Goal: Task Accomplishment & Management: Complete application form

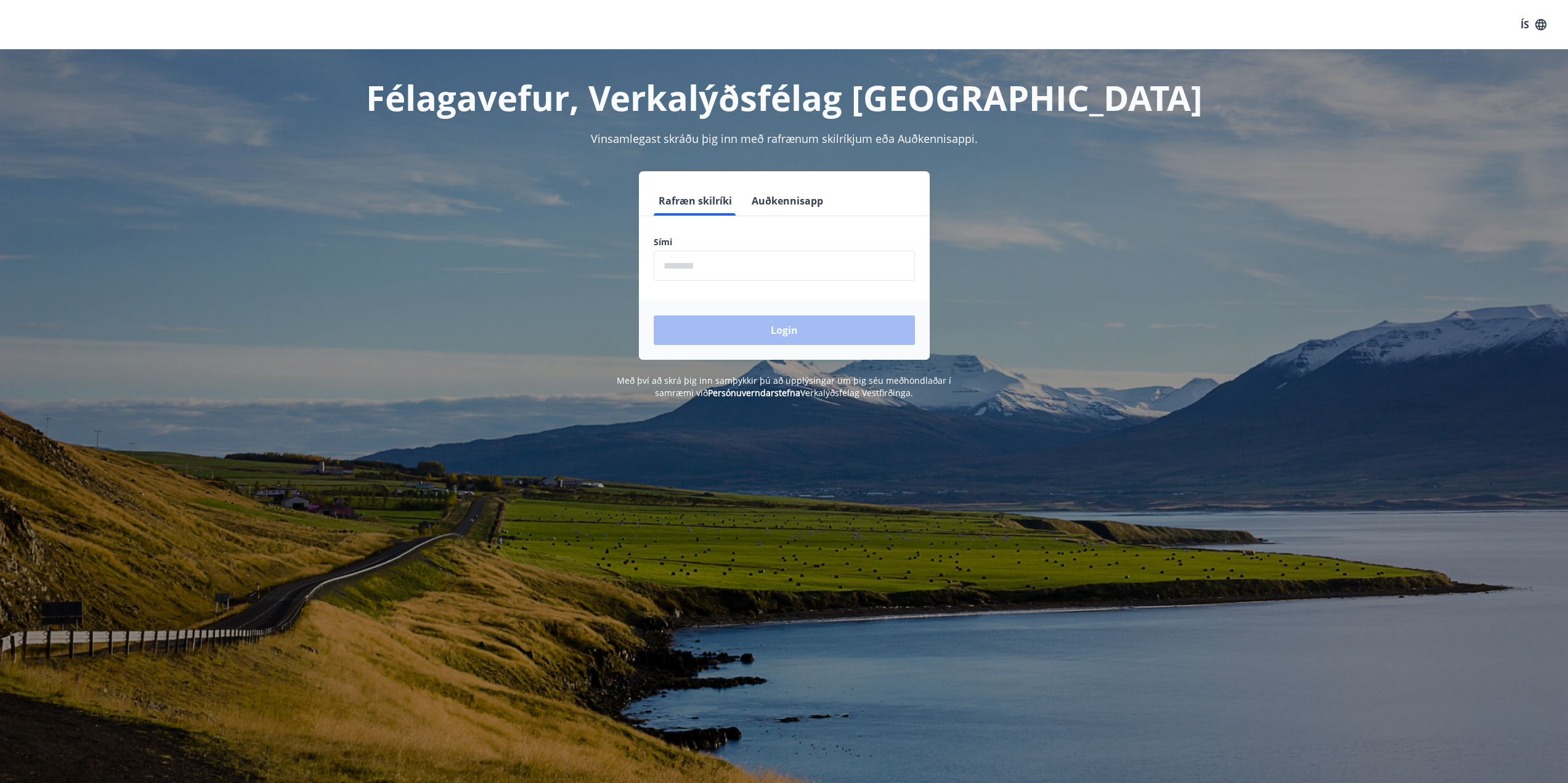
click at [854, 255] on input "phone" at bounding box center [784, 266] width 261 height 30
type input "********"
click at [778, 333] on button "Login" at bounding box center [784, 330] width 261 height 30
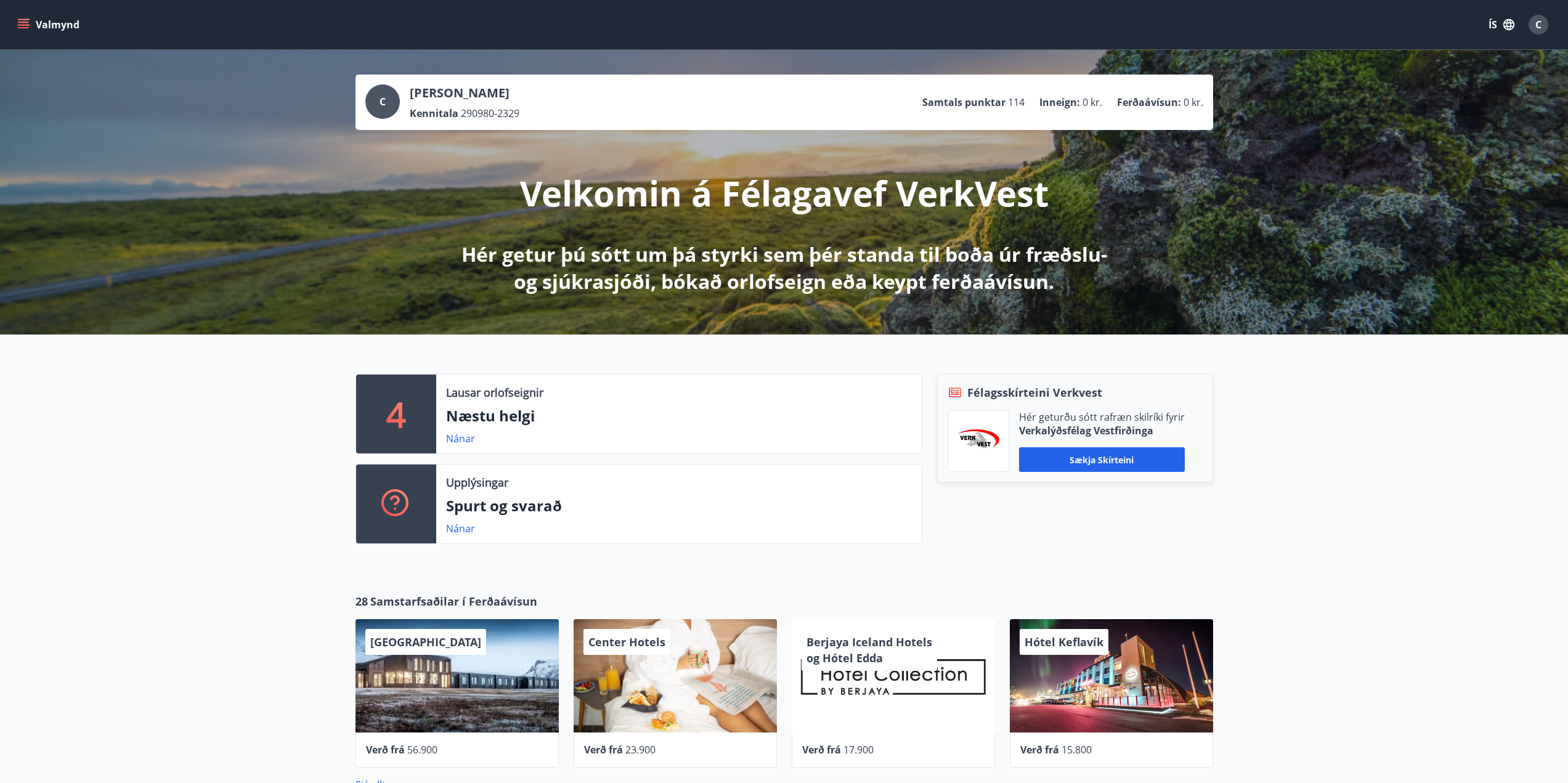
click at [24, 24] on icon "menu" at bounding box center [23, 25] width 12 height 12
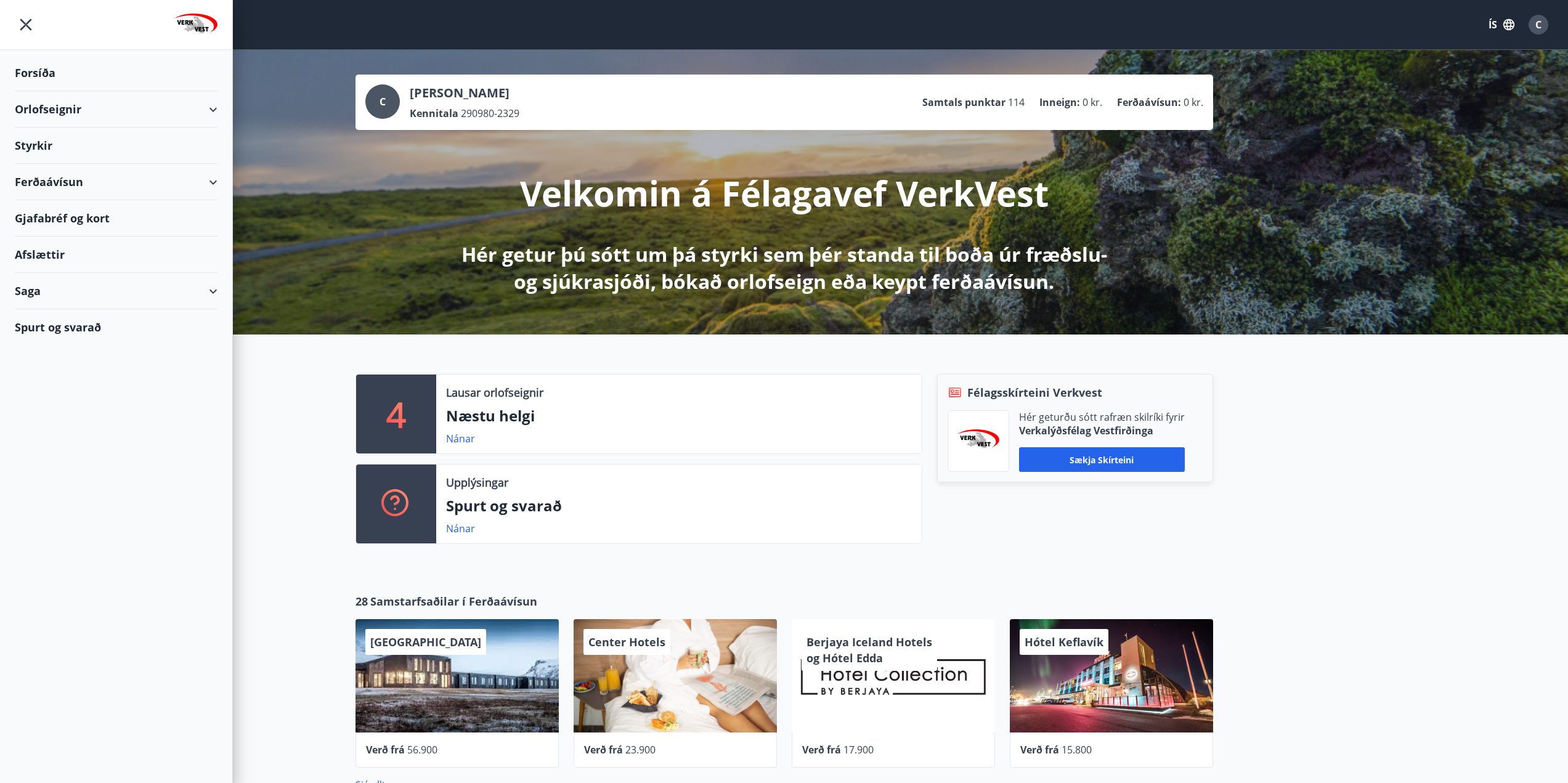
click at [209, 104] on div "Orlofseignir" at bounding box center [116, 109] width 203 height 37
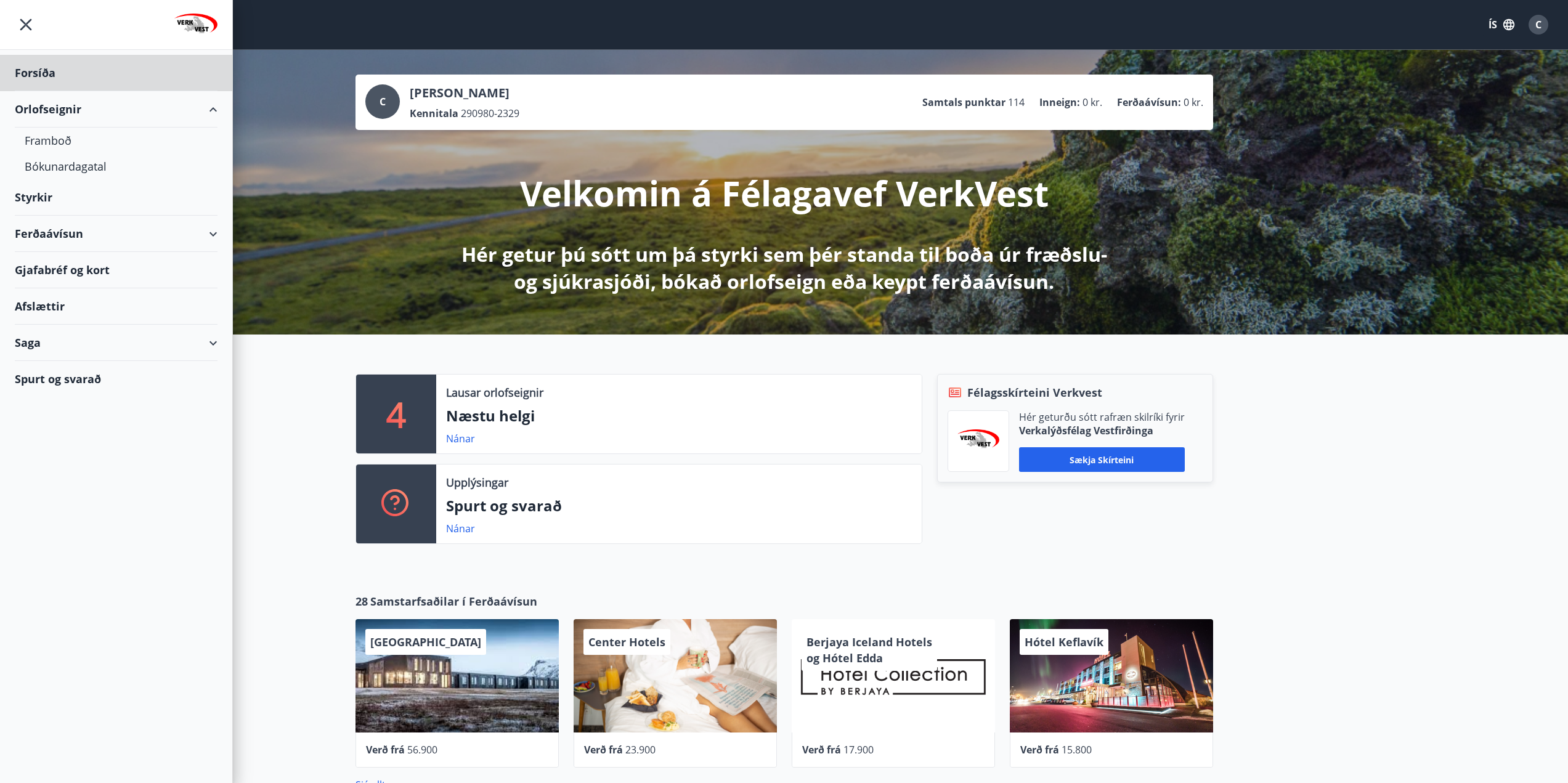
click at [31, 203] on div "Styrkir" at bounding box center [116, 197] width 203 height 37
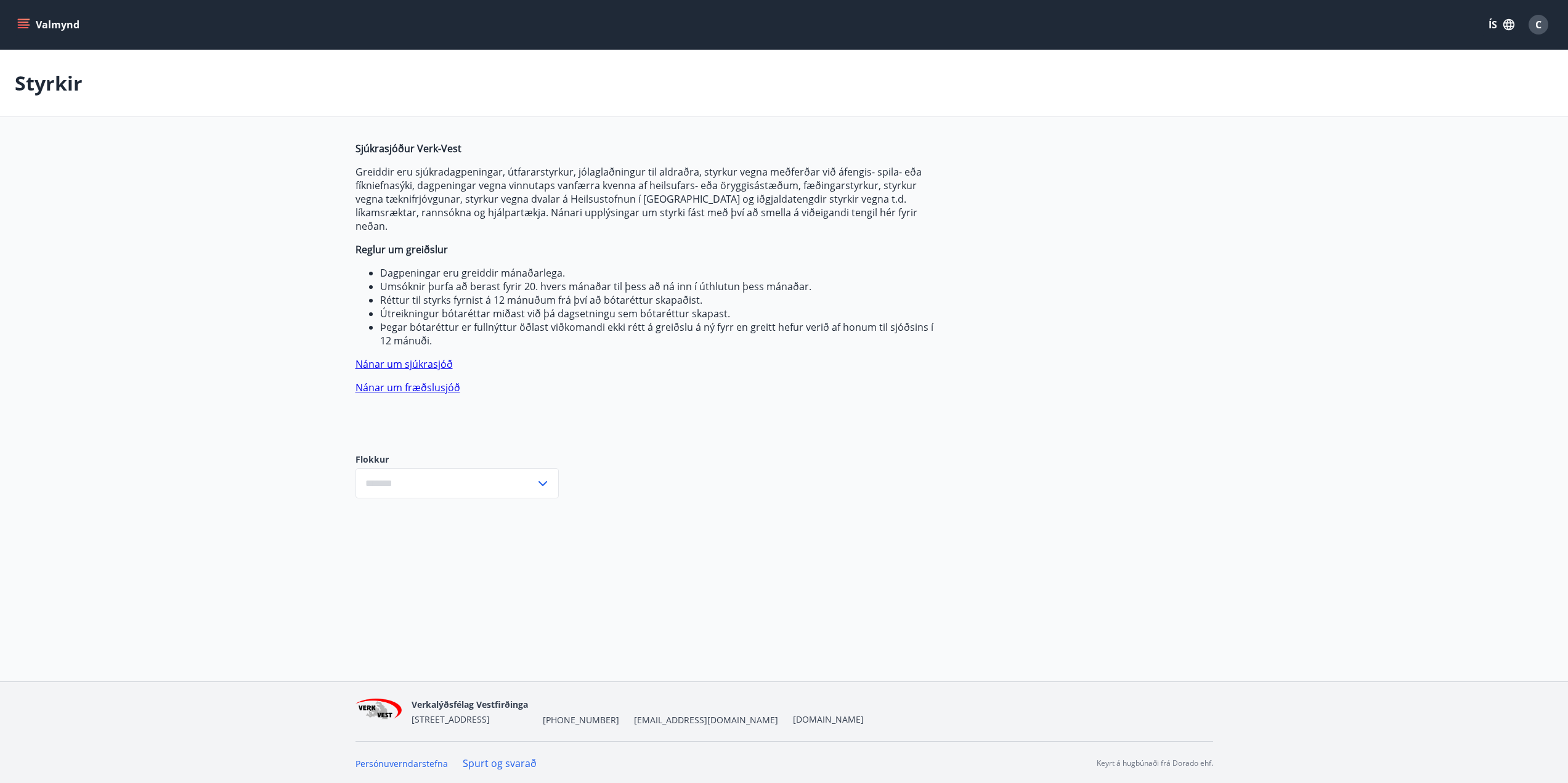
type input "***"
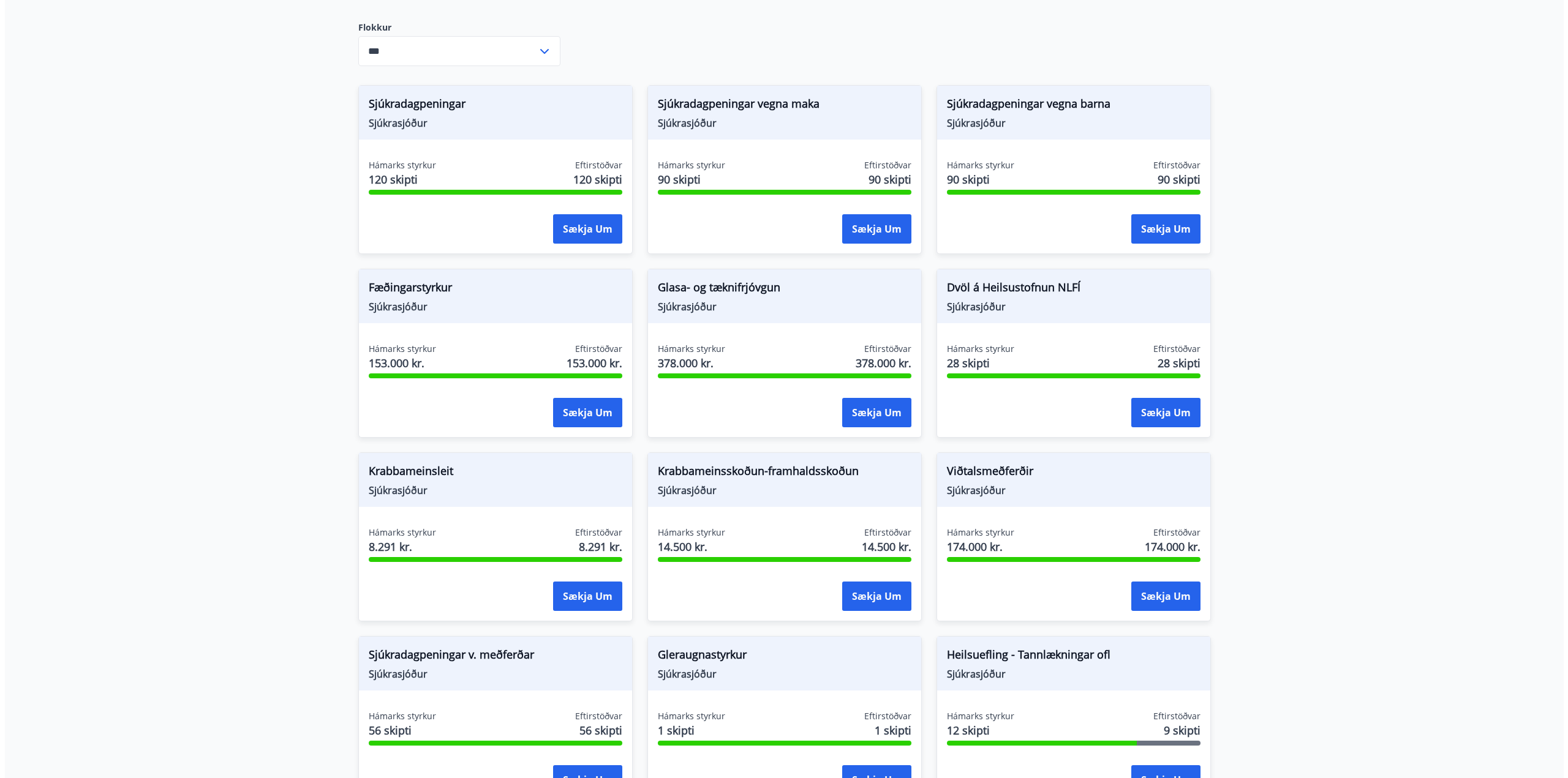
scroll to position [376, 0]
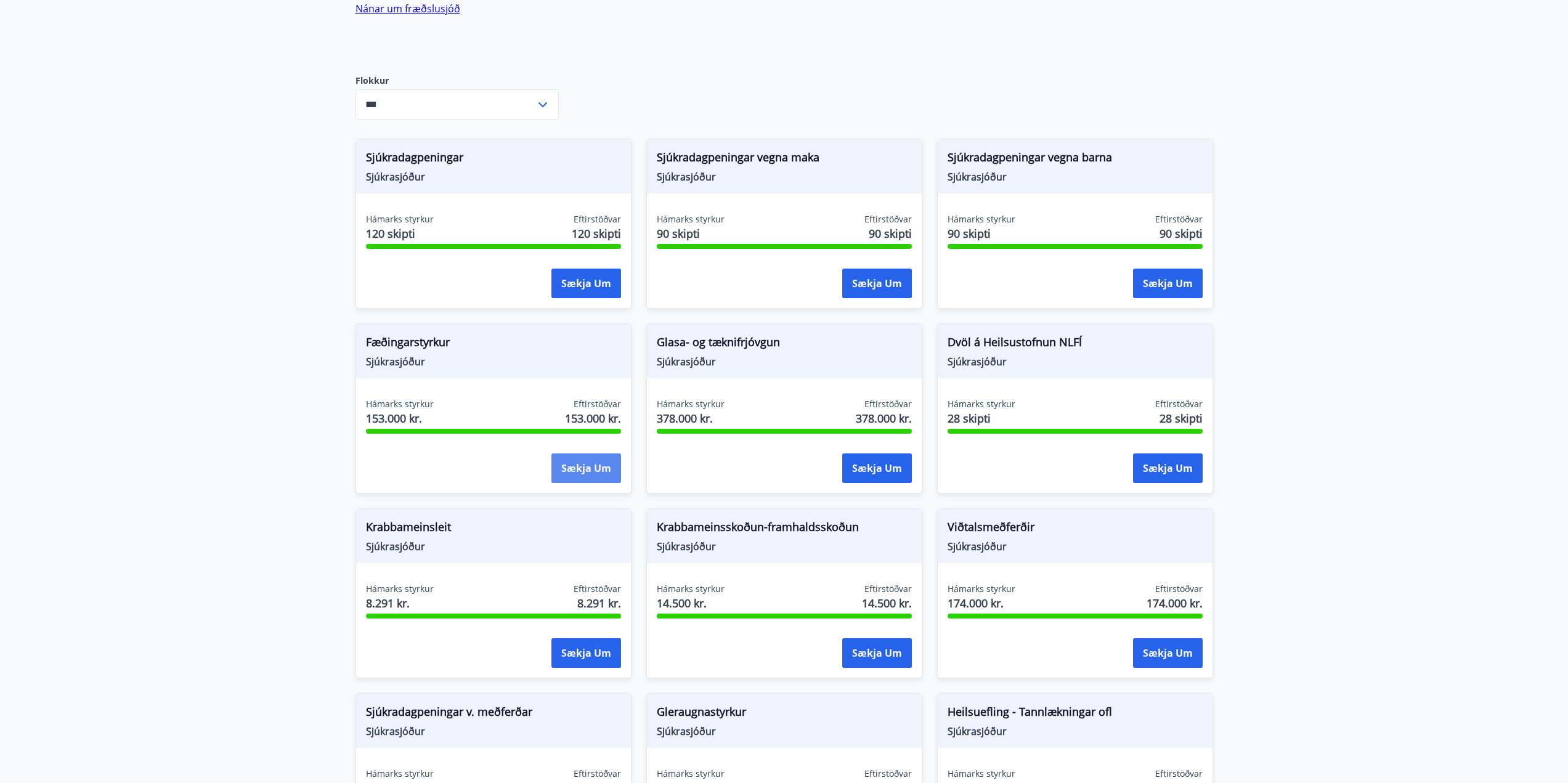
click at [594, 454] on button "Sækja um" at bounding box center [587, 468] width 70 height 30
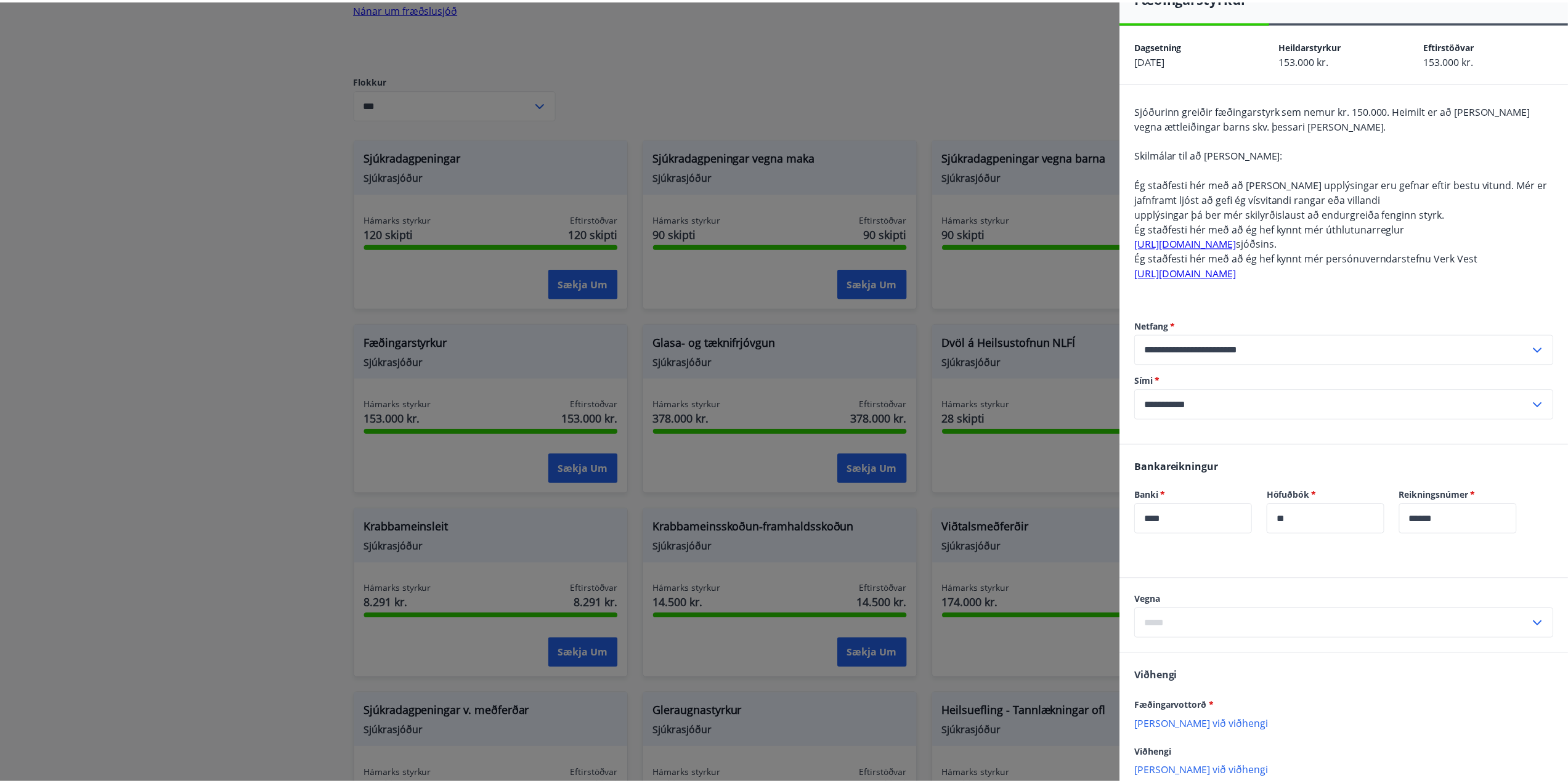
scroll to position [0, 0]
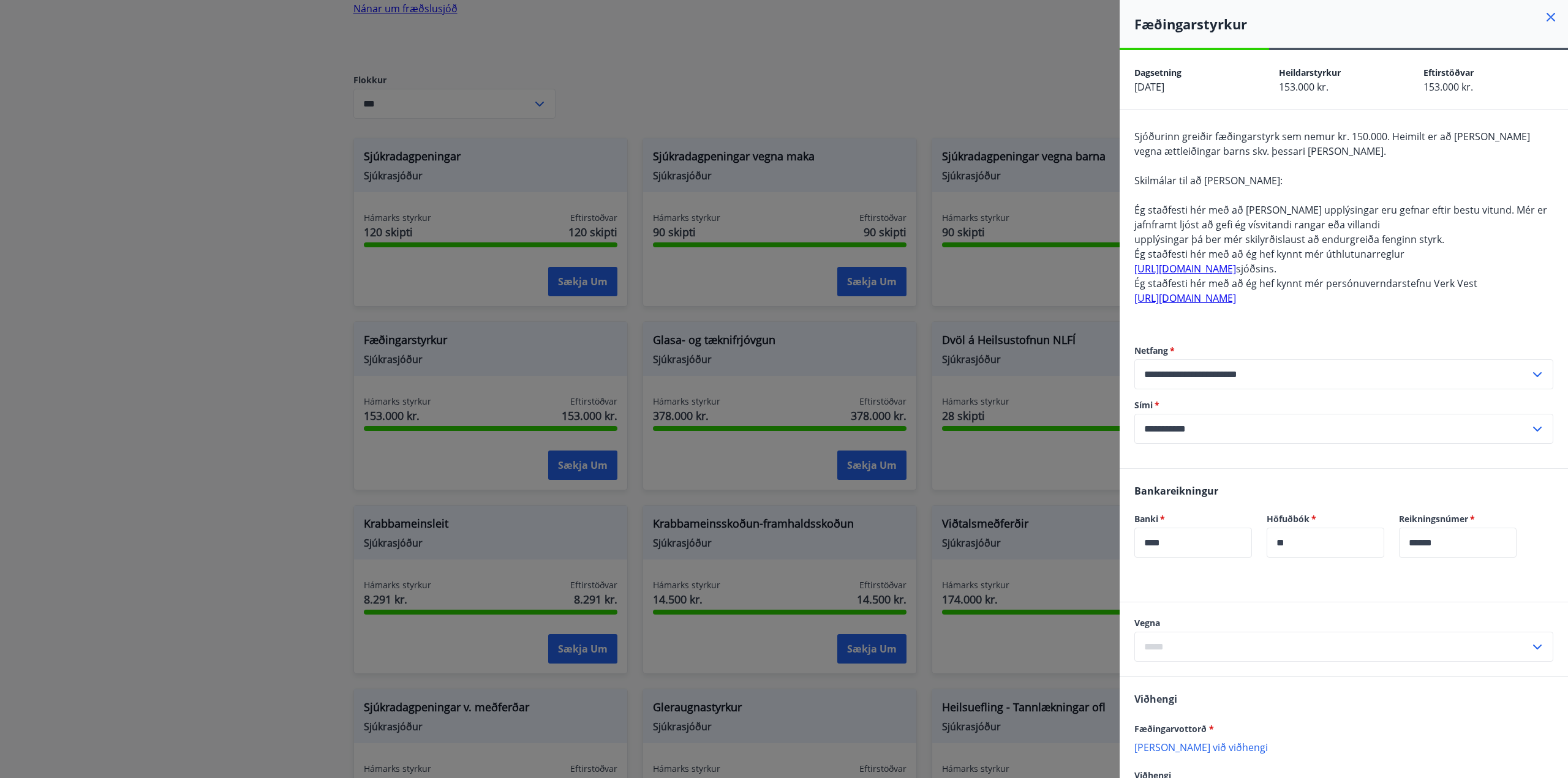
click at [144, 318] on div at bounding box center [784, 389] width 1568 height 778
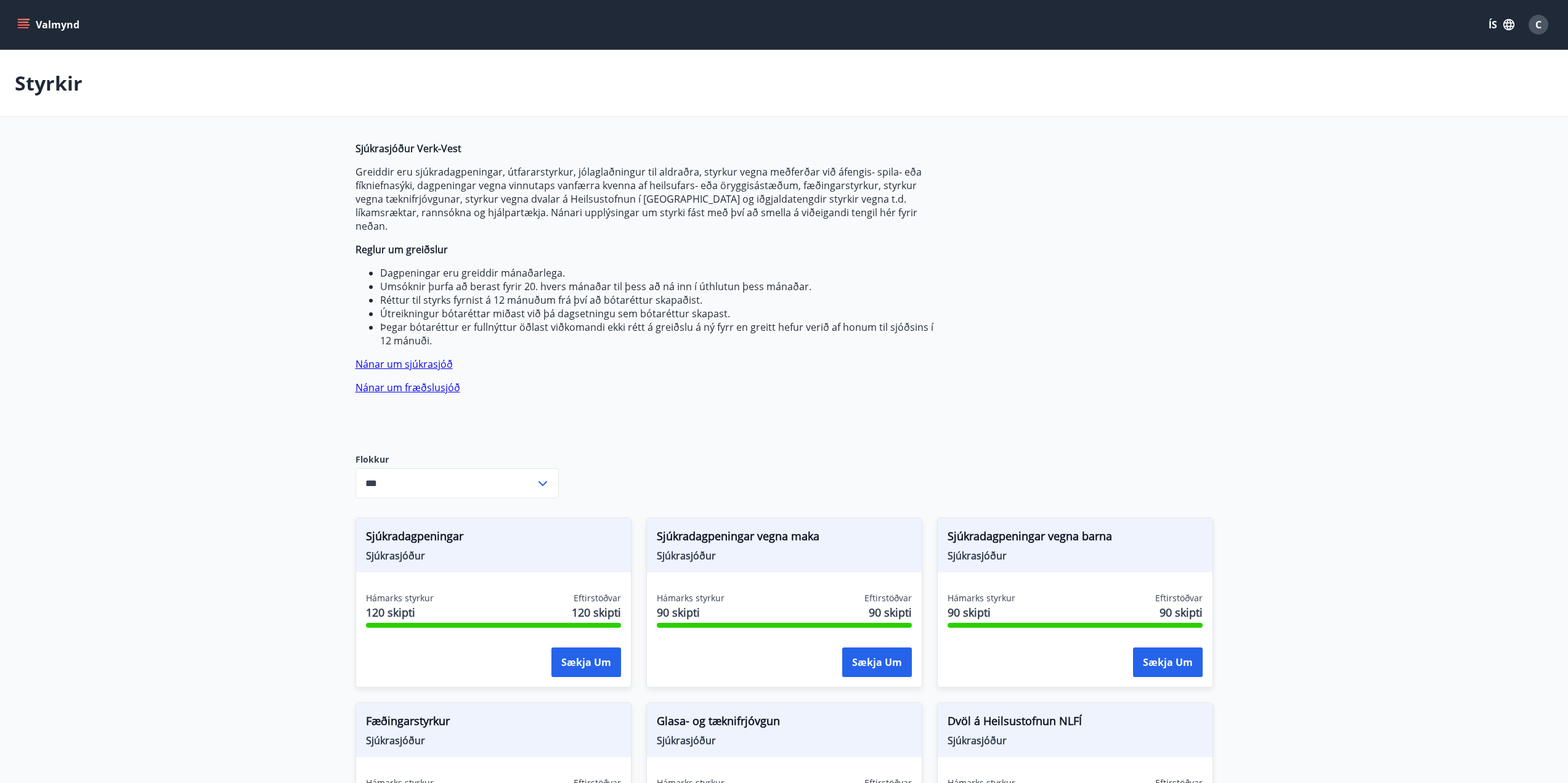
click at [539, 477] on icon at bounding box center [542, 483] width 14 height 14
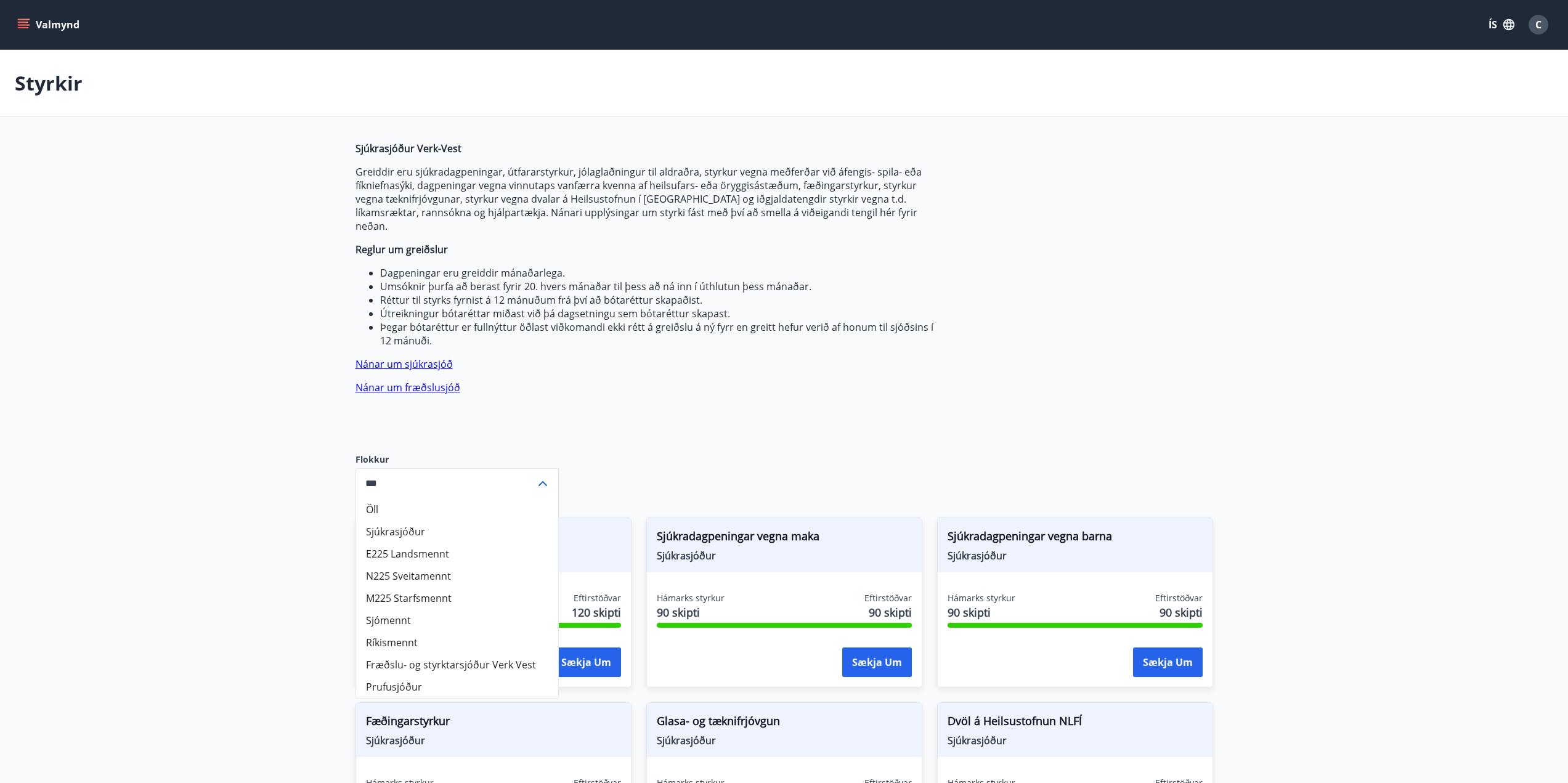
click at [196, 478] on main "Styrkir Sjúkrasjóður Verk-Vest Greiddir eru sjúkradagpeningar, útfararstyrkur, …" at bounding box center [784, 746] width 1568 height 1392
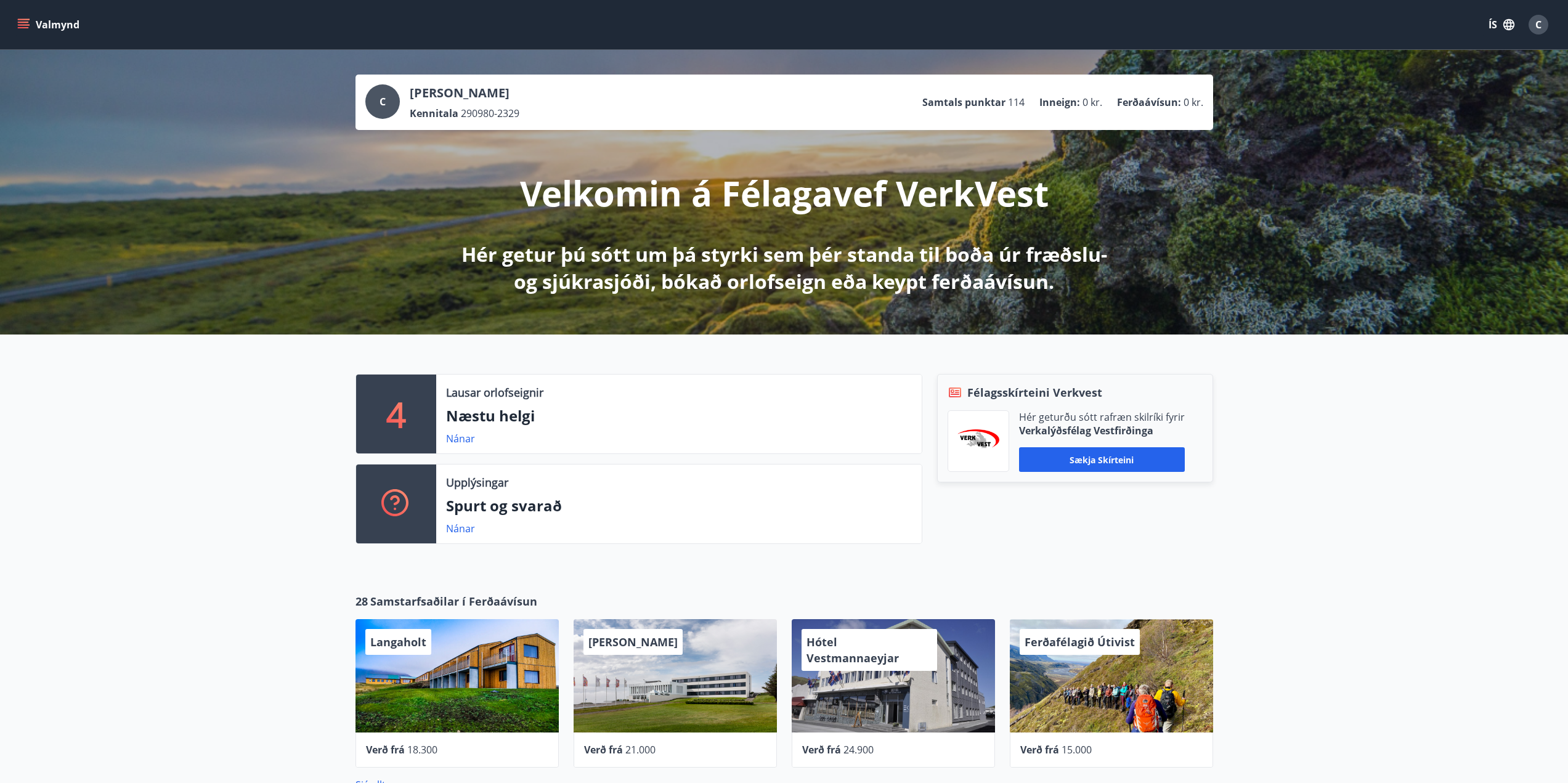
click at [26, 30] on icon "menu" at bounding box center [23, 25] width 12 height 12
click at [1513, 27] on icon "button" at bounding box center [1509, 25] width 14 height 14
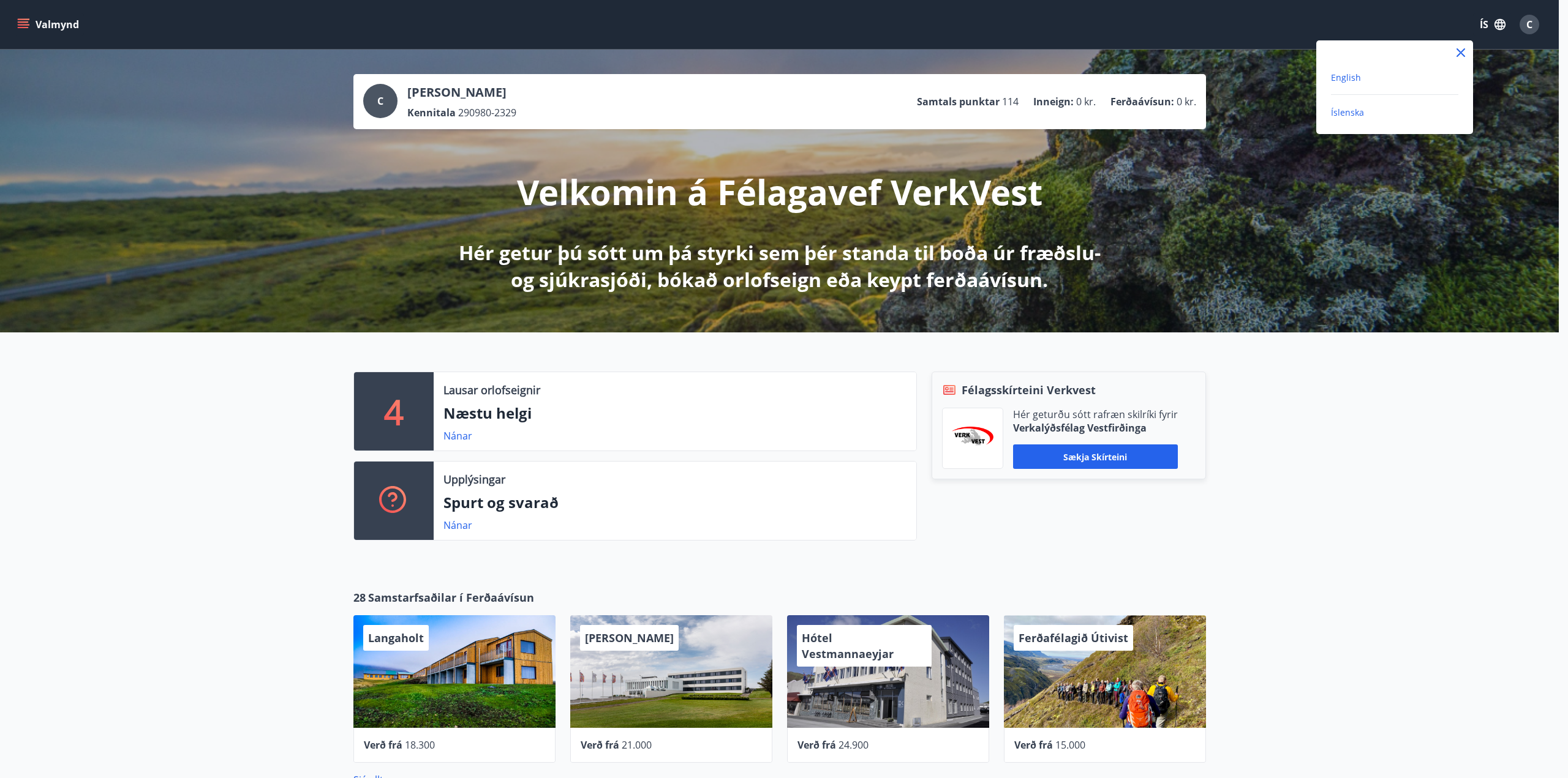
click at [1350, 81] on span "English" at bounding box center [1345, 78] width 30 height 12
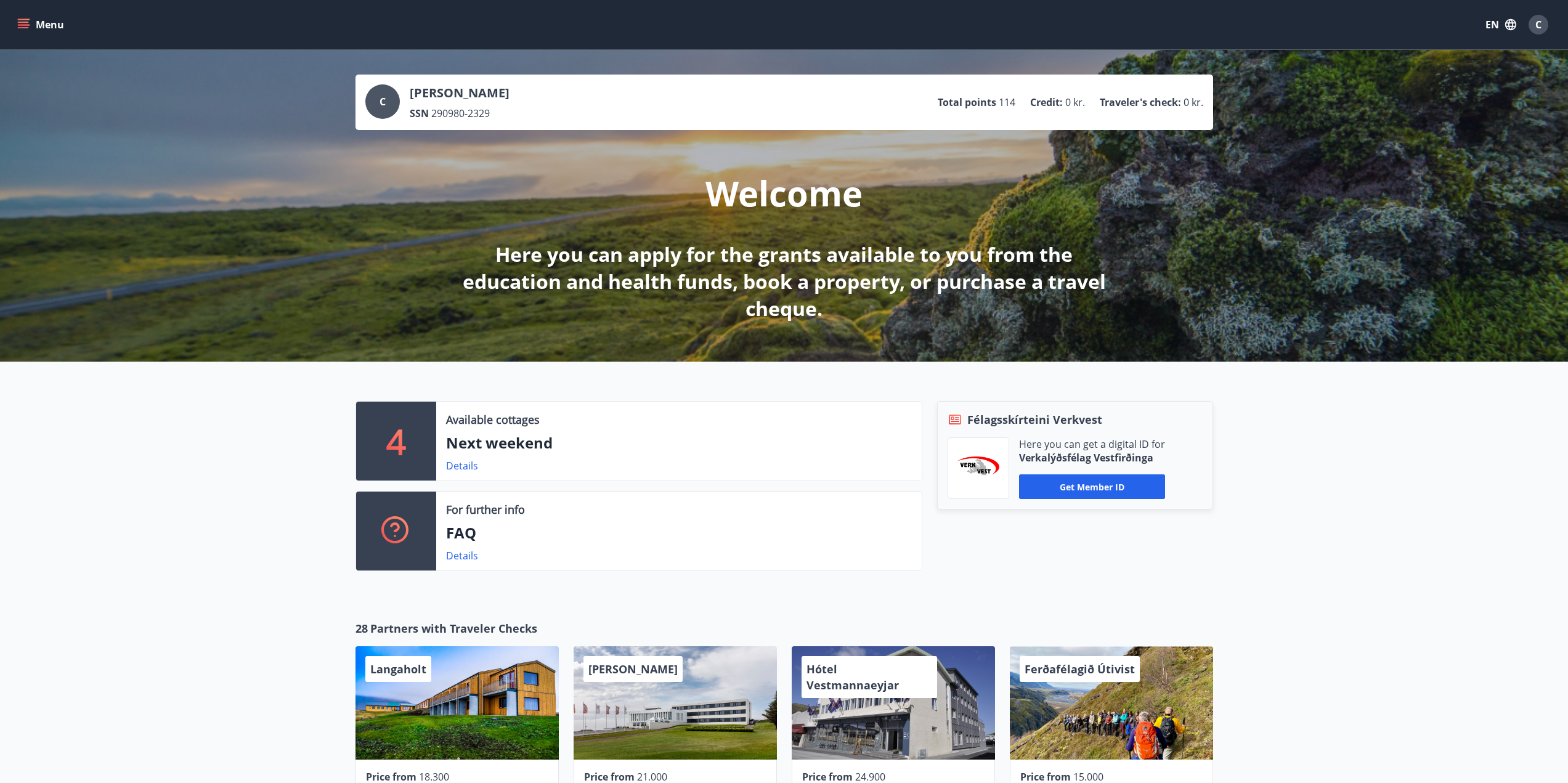
click at [26, 26] on icon "menu" at bounding box center [23, 25] width 12 height 12
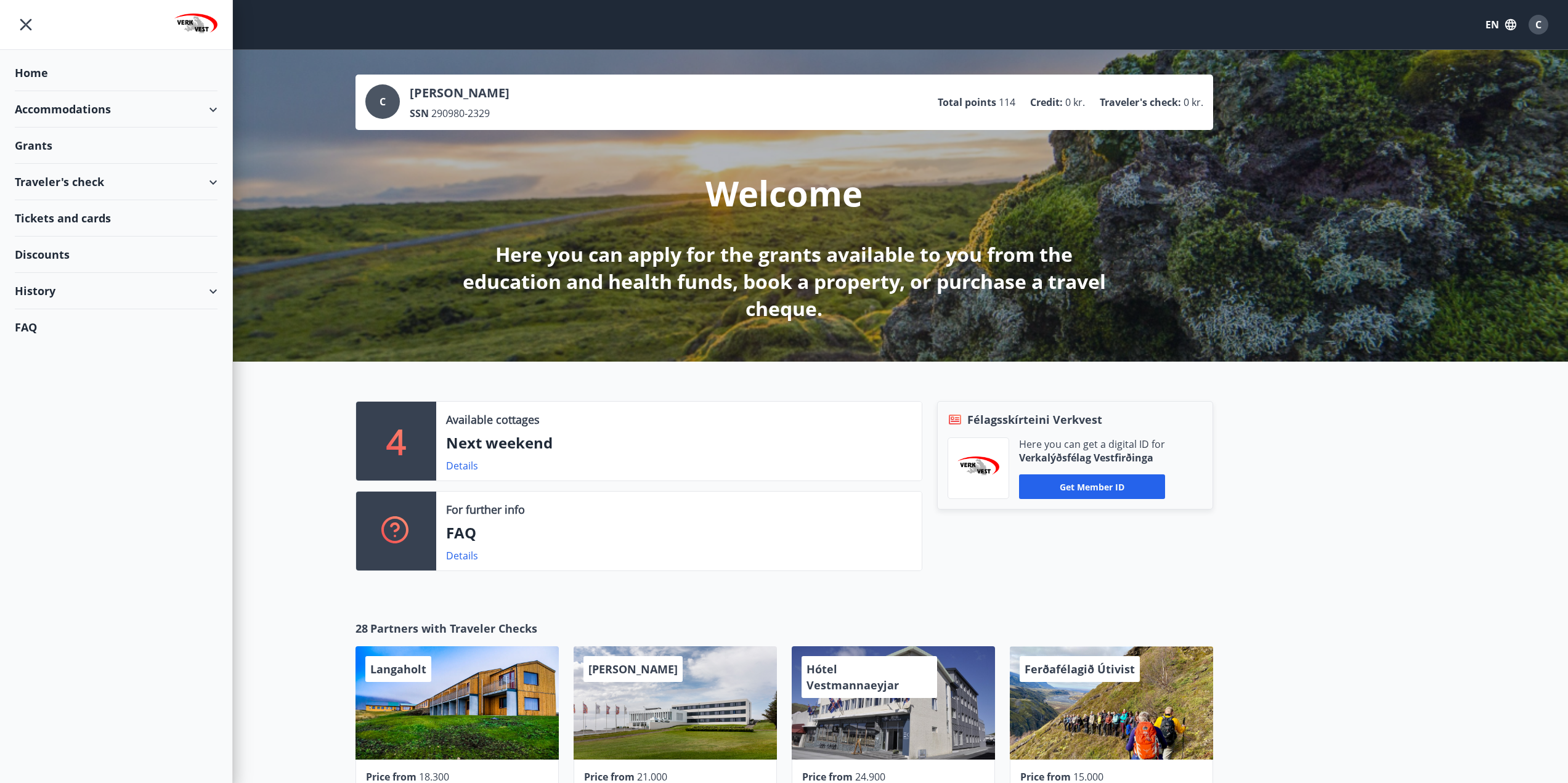
click at [215, 287] on div "History" at bounding box center [116, 291] width 203 height 37
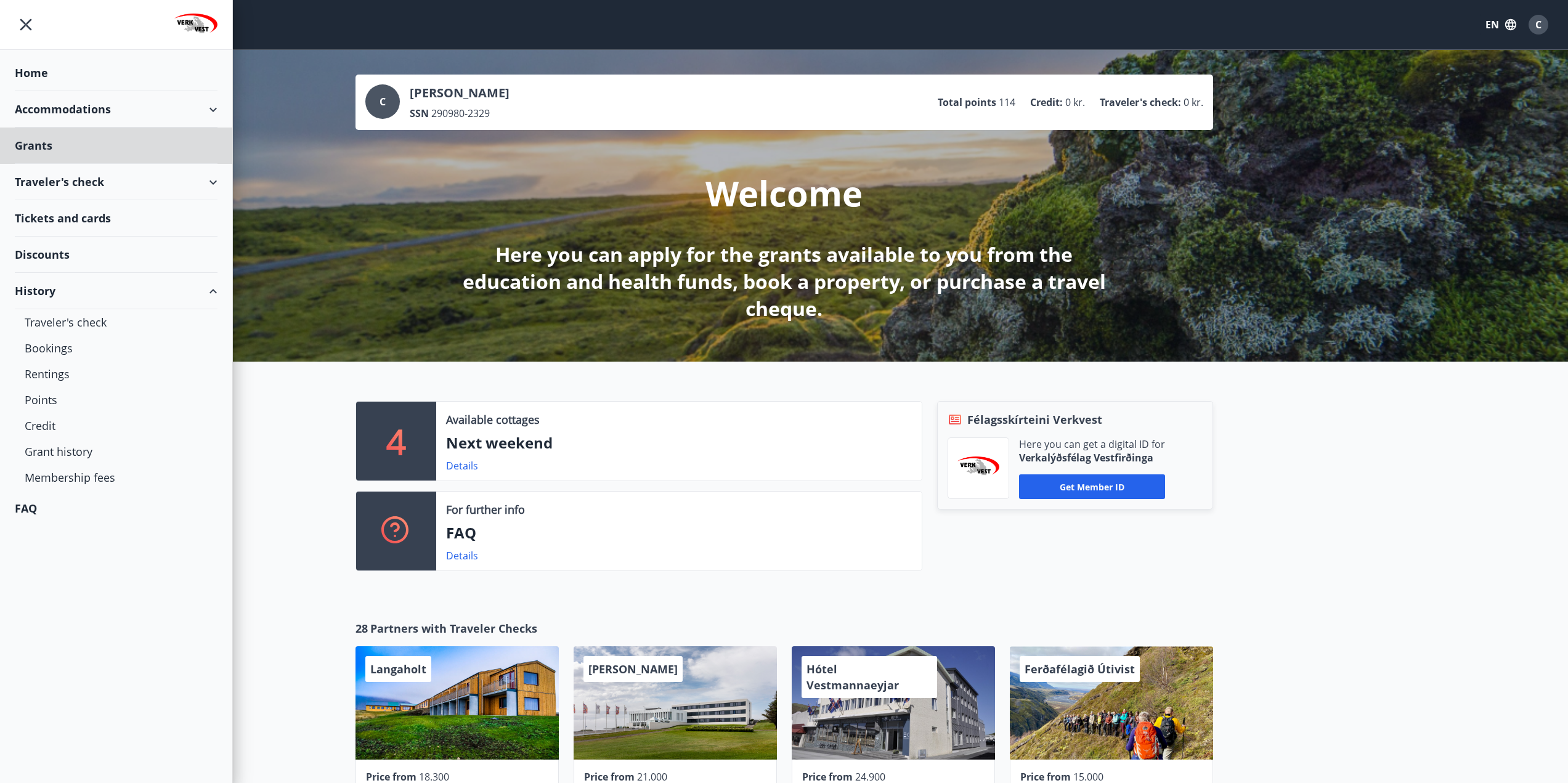
click at [34, 77] on div "Home" at bounding box center [116, 72] width 203 height 37
